Goal: Transaction & Acquisition: Download file/media

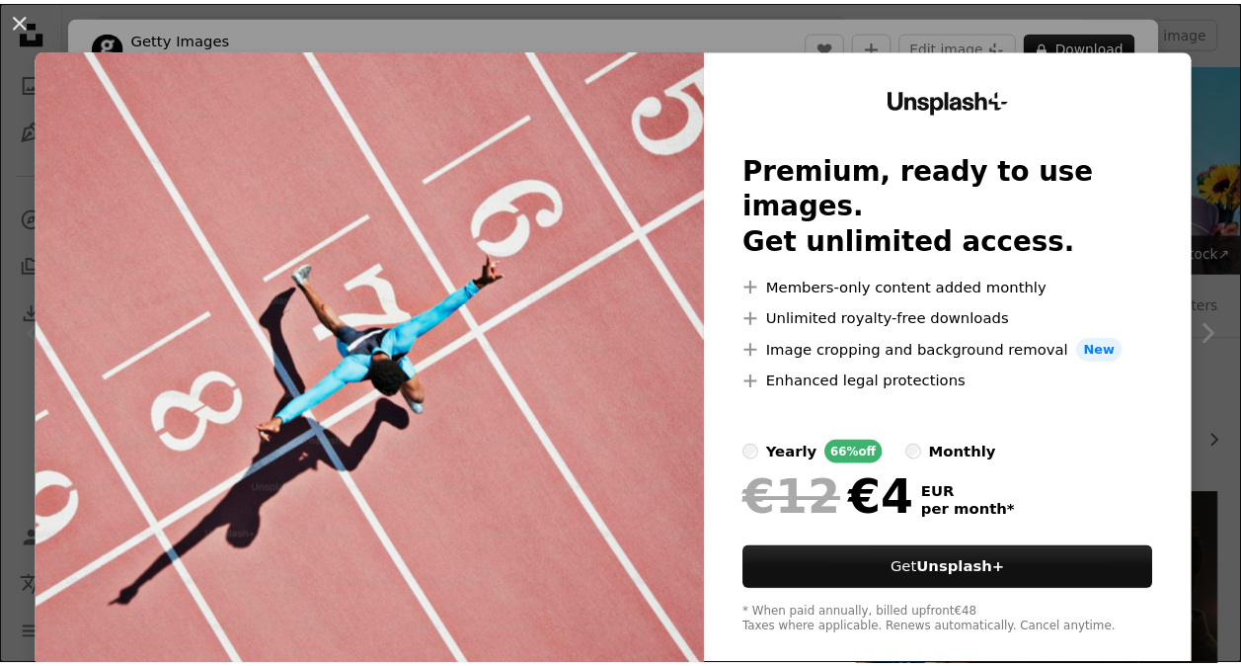
scroll to position [395, 0]
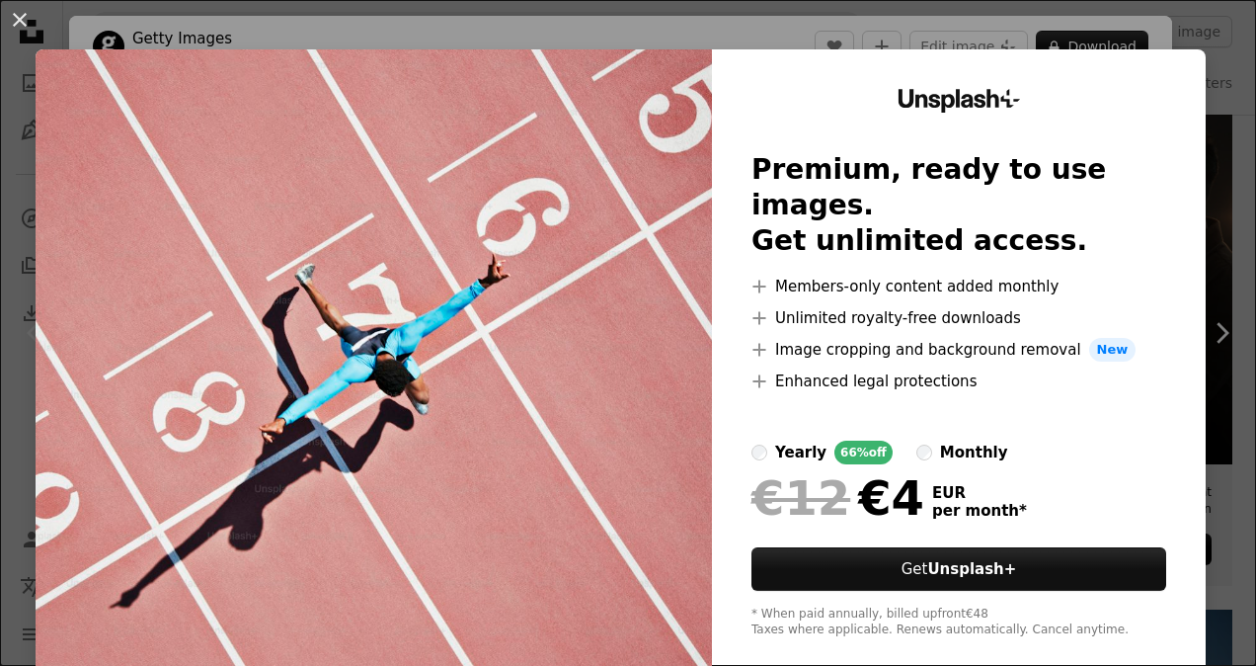
click at [1209, 55] on div "An X shape Unsplash+ Premium, ready to use images. Get unlimited access. A plus…" at bounding box center [628, 333] width 1256 height 666
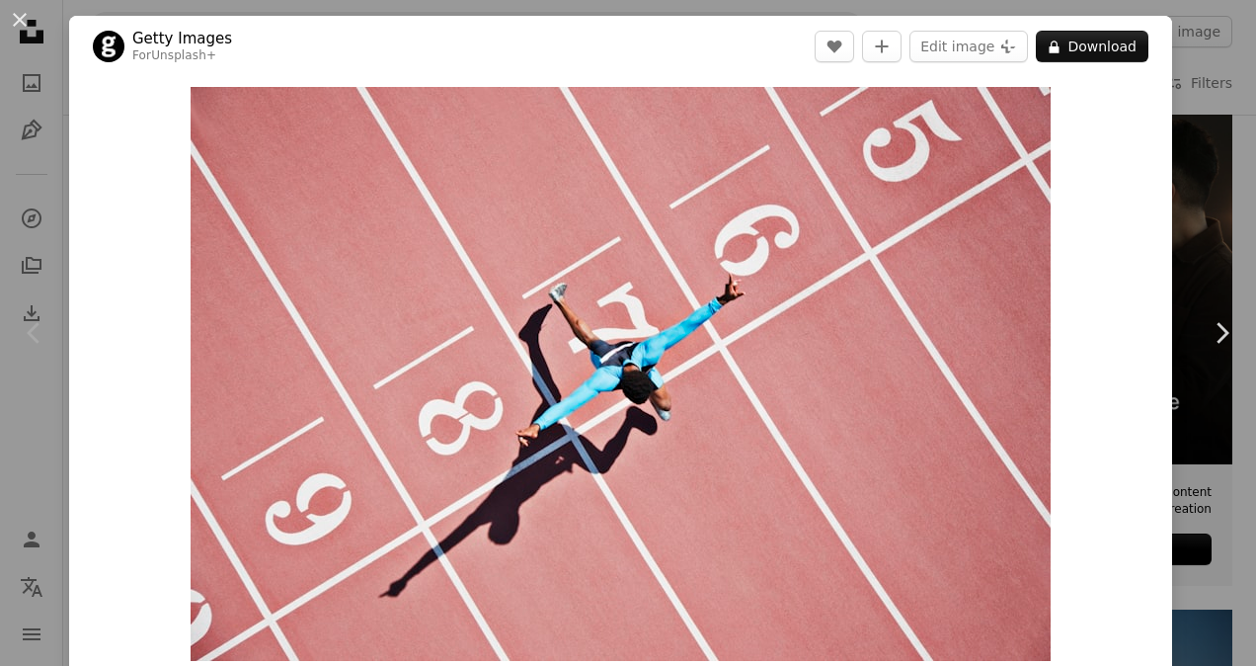
drag, startPoint x: 16, startPoint y: 33, endPoint x: 45, endPoint y: 30, distance: 29.8
click at [18, 32] on button "An X shape" at bounding box center [20, 20] width 24 height 24
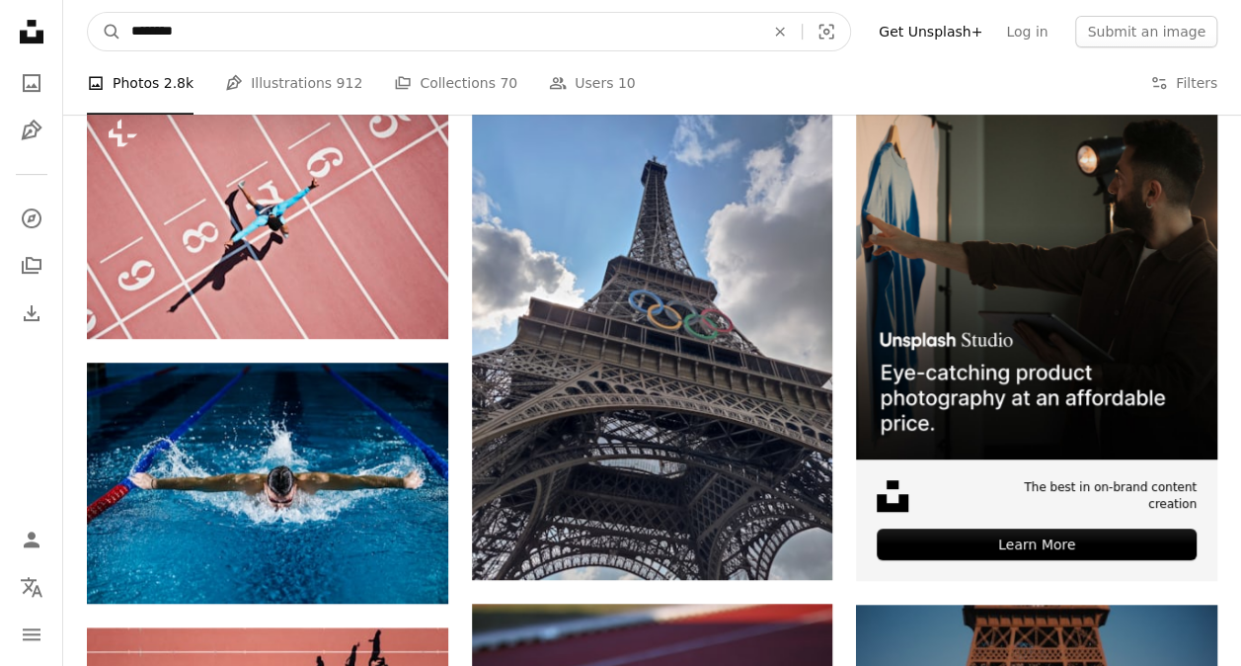
drag, startPoint x: 348, startPoint y: 43, endPoint x: -4, endPoint y: 34, distance: 351.7
type input "**********"
click button "A magnifying glass" at bounding box center [105, 32] width 34 height 38
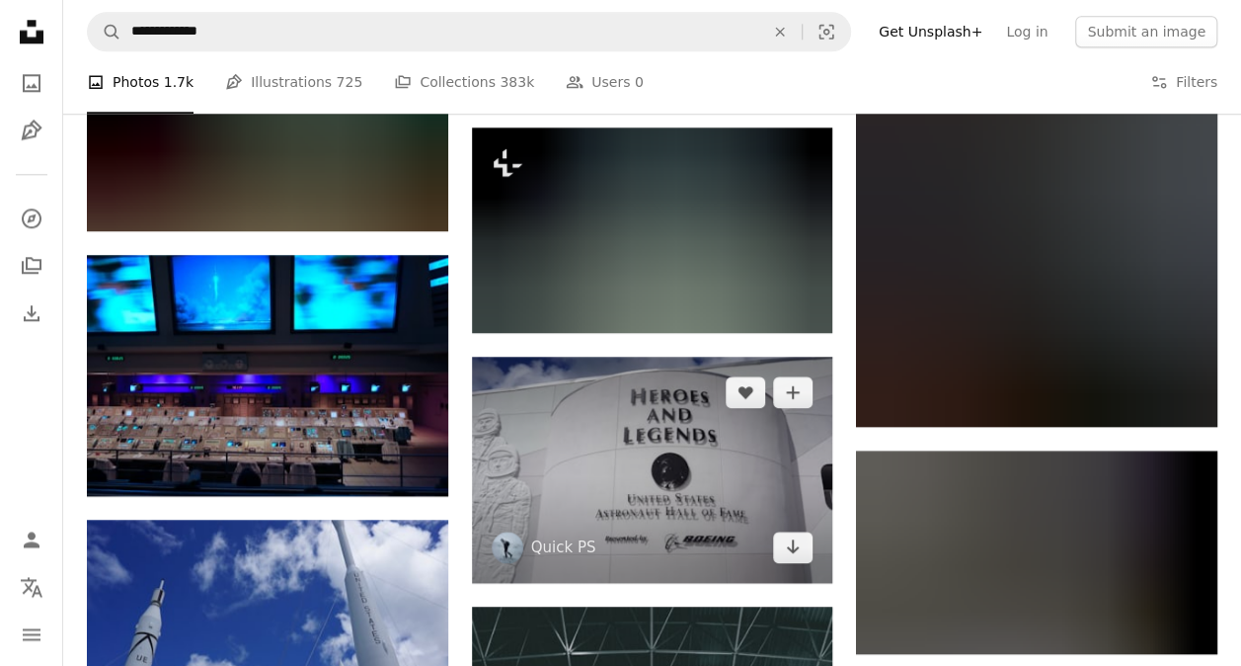
scroll to position [1086, 0]
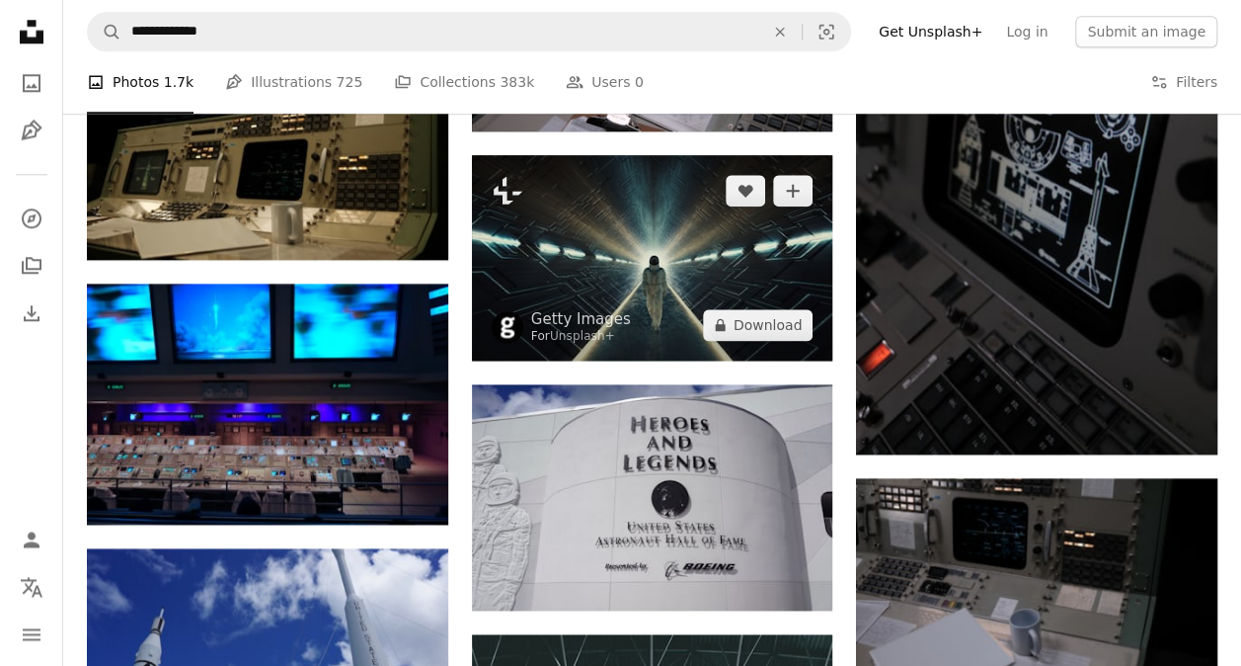
click at [681, 264] on img at bounding box center [652, 257] width 361 height 205
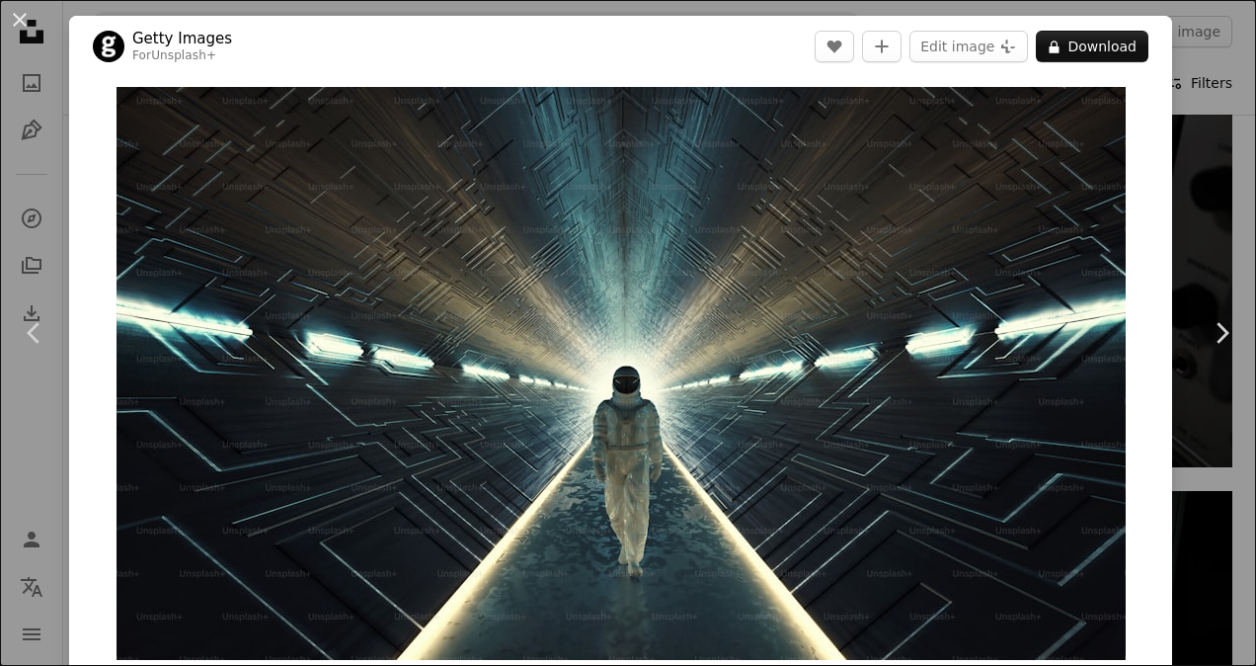
click at [1168, 94] on div "An X shape Chevron left Chevron right Getty Images For Unsplash+ A heart A plus…" at bounding box center [628, 333] width 1256 height 666
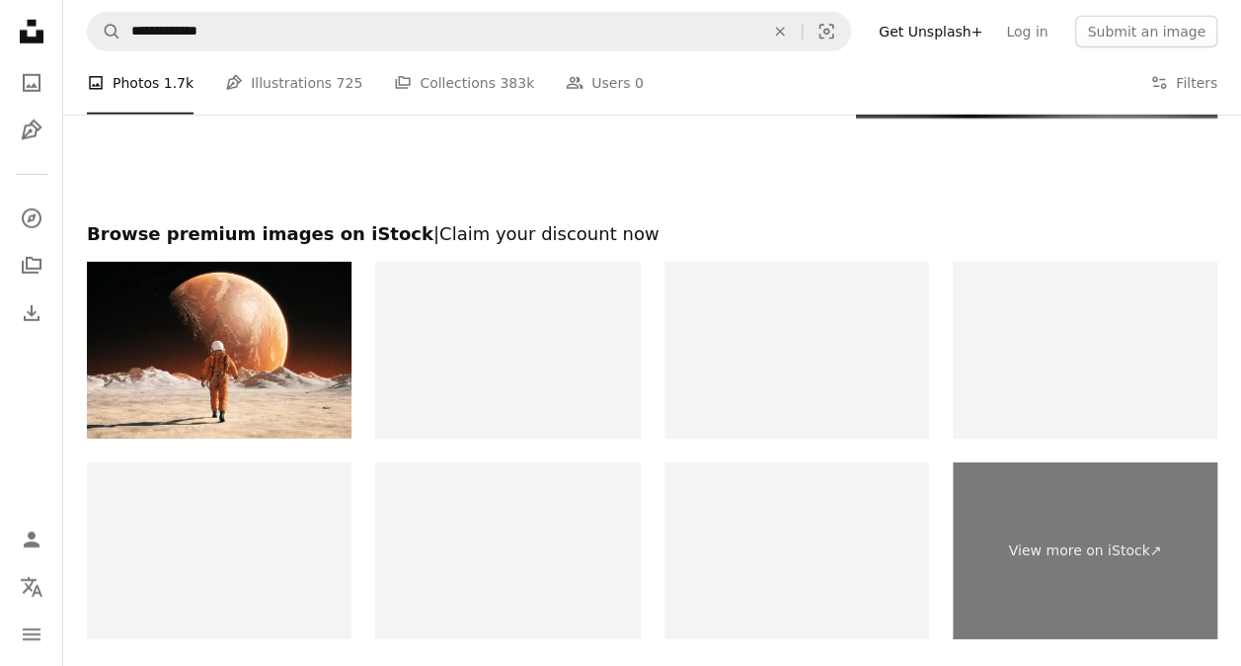
scroll to position [2963, 0]
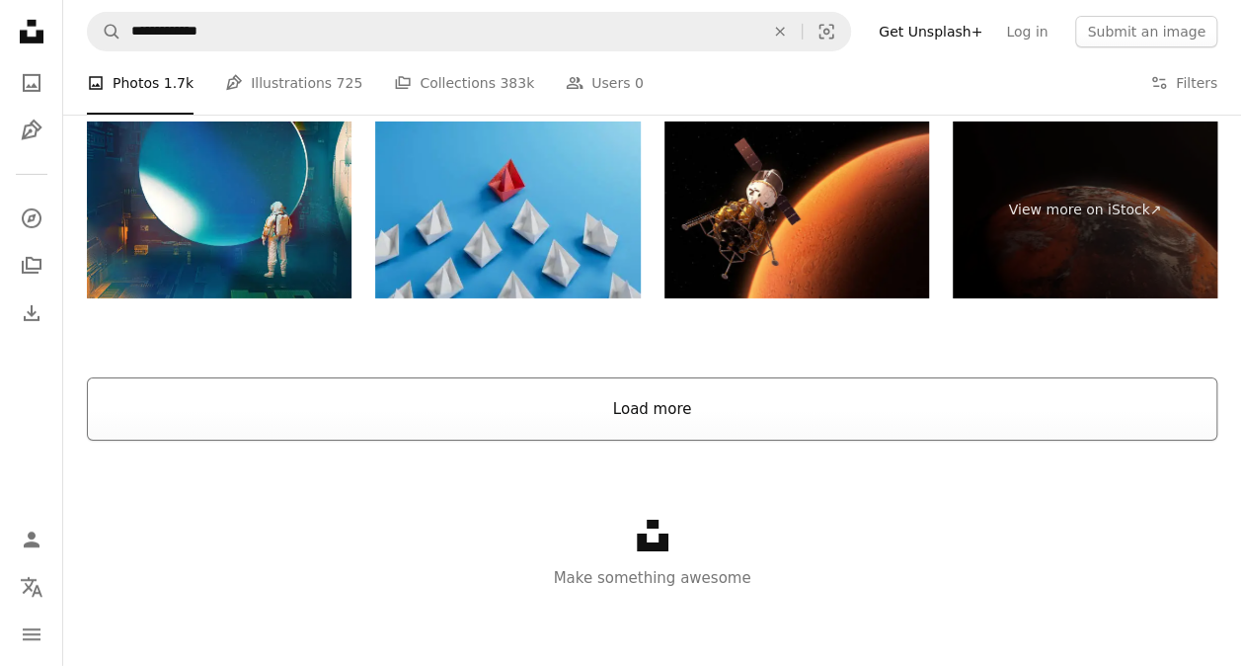
click at [649, 414] on button "Load more" at bounding box center [652, 408] width 1131 height 63
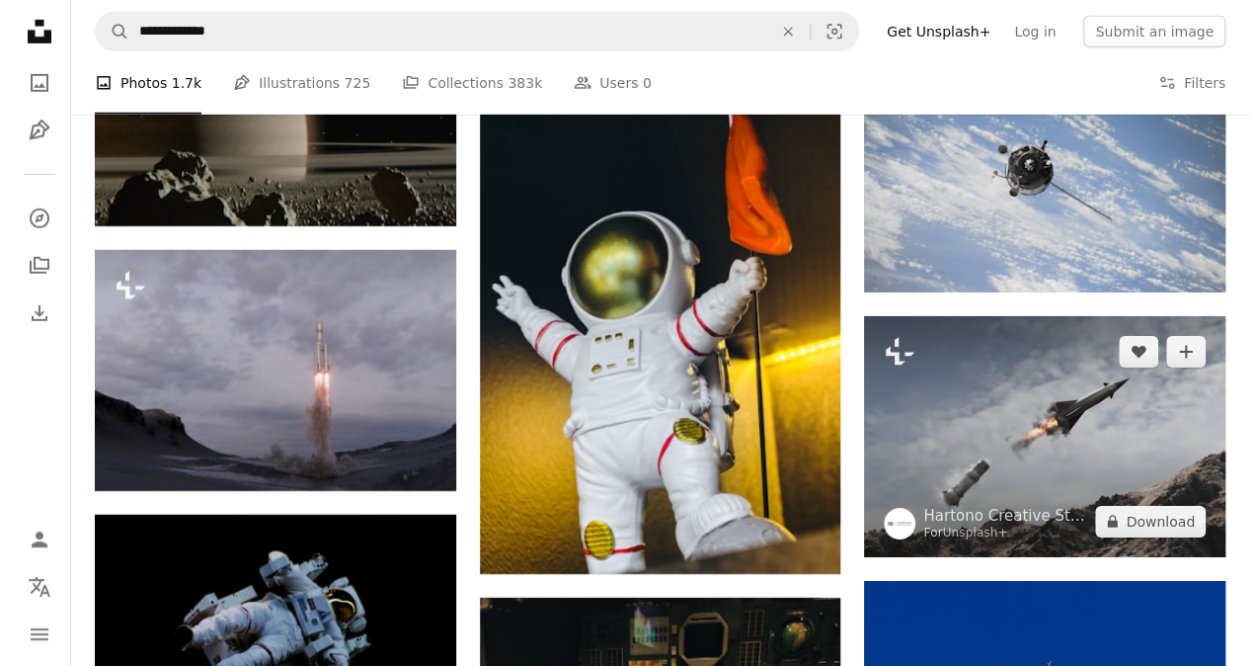
scroll to position [14234, 0]
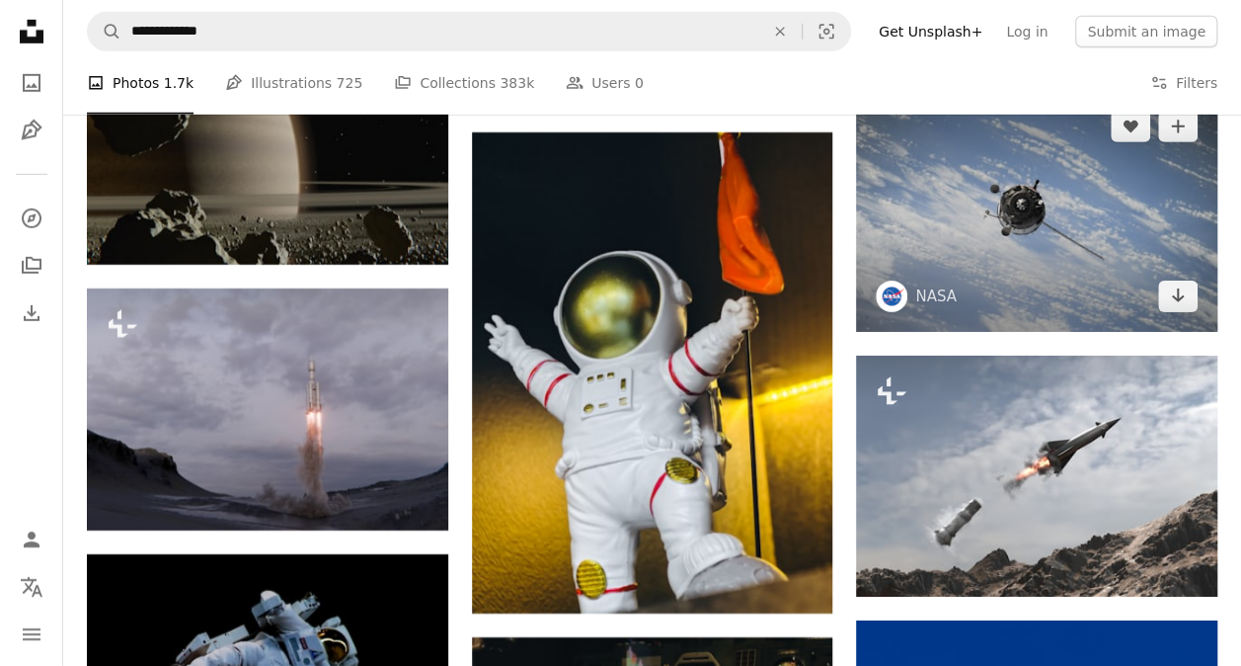
click at [988, 190] on img at bounding box center [1036, 211] width 361 height 241
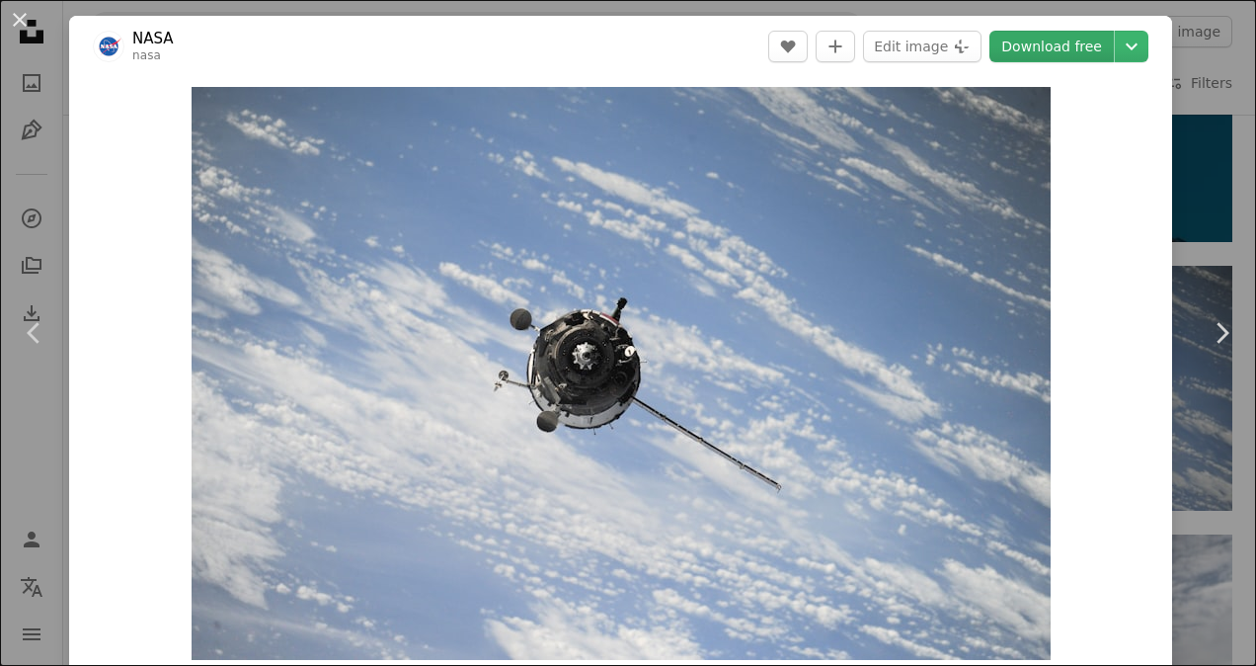
click at [1067, 37] on link "Download free" at bounding box center [1052, 47] width 124 height 32
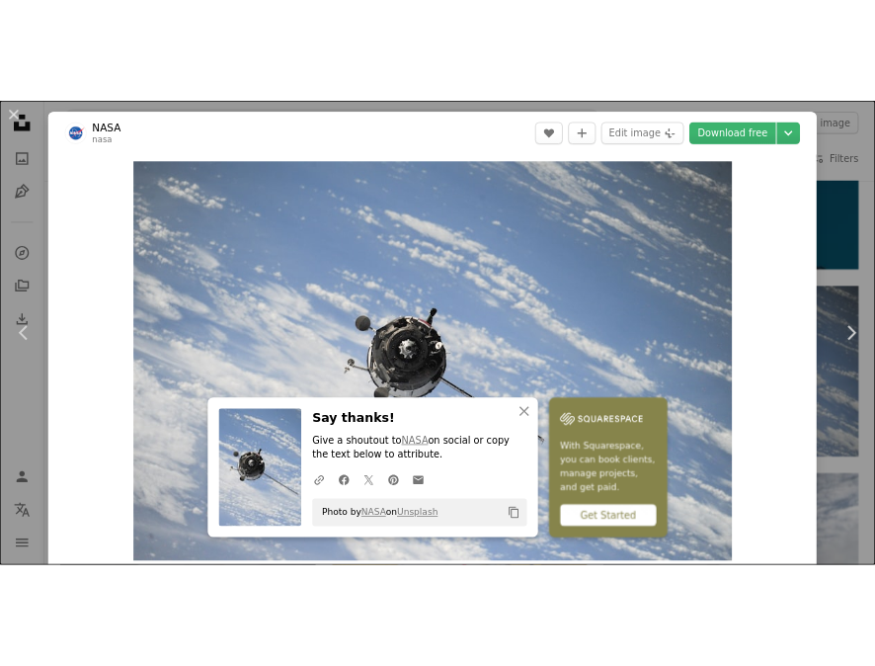
scroll to position [14250, 0]
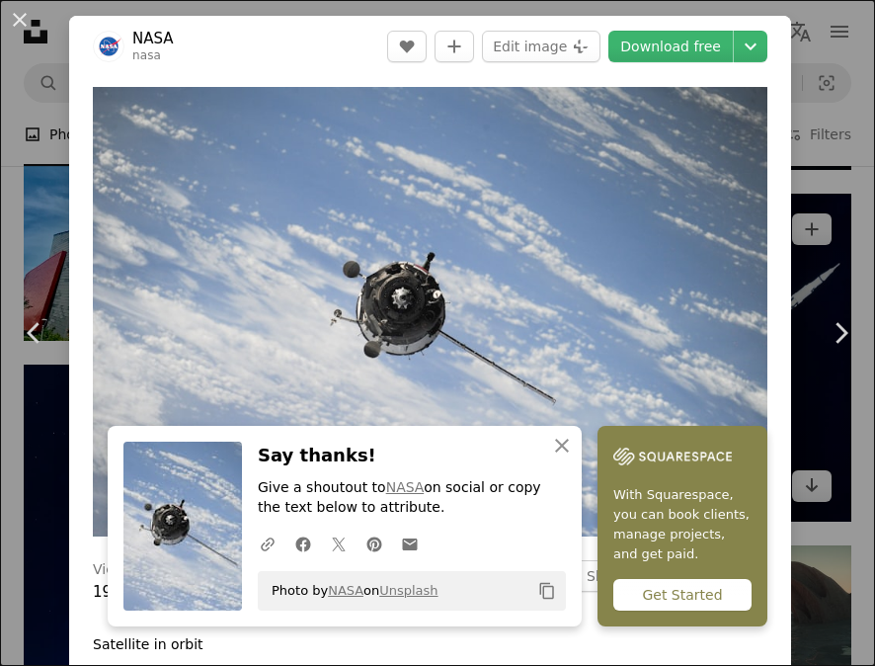
click at [787, 212] on div "An X shape Chevron left Chevron right An X shape Close Say thanks! Give a shout…" at bounding box center [437, 333] width 875 height 666
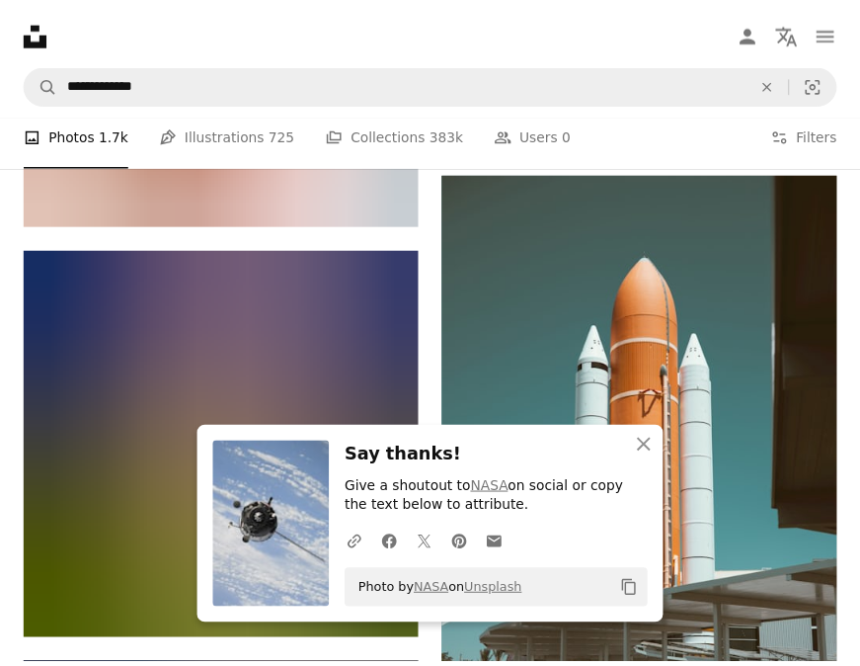
scroll to position [15024, 0]
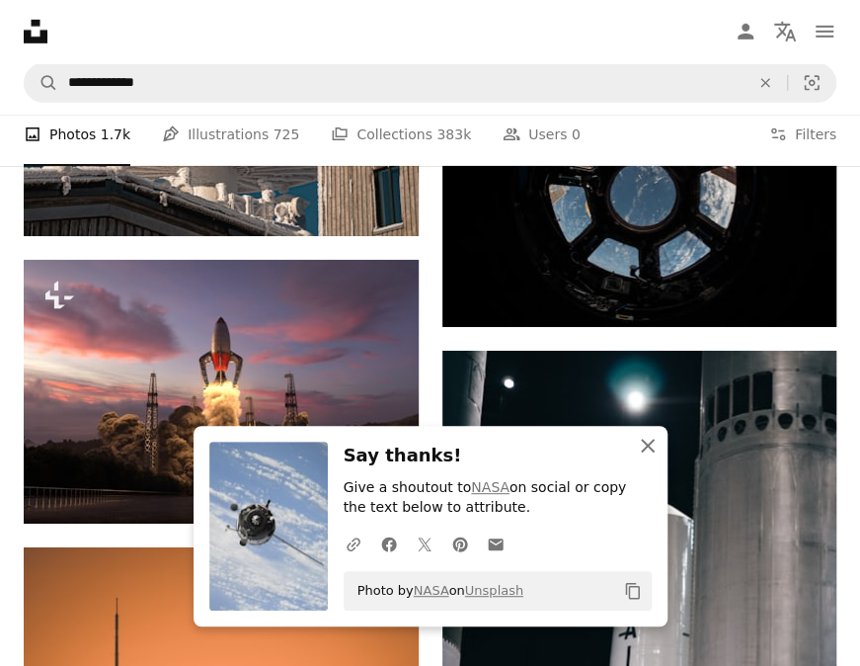
click at [650, 440] on icon "An X shape" at bounding box center [648, 446] width 24 height 24
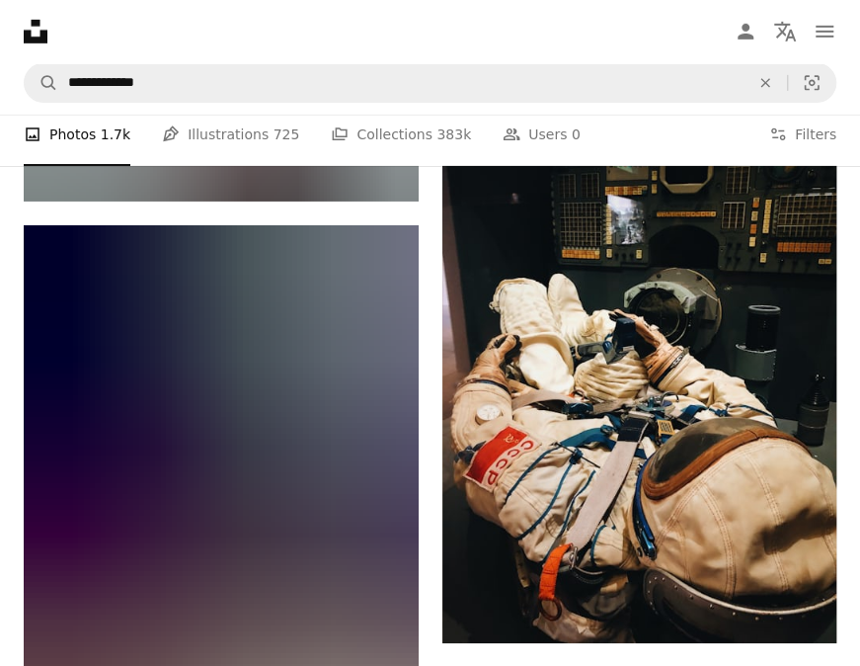
scroll to position [25394, 0]
